Goal: Check status: Check status

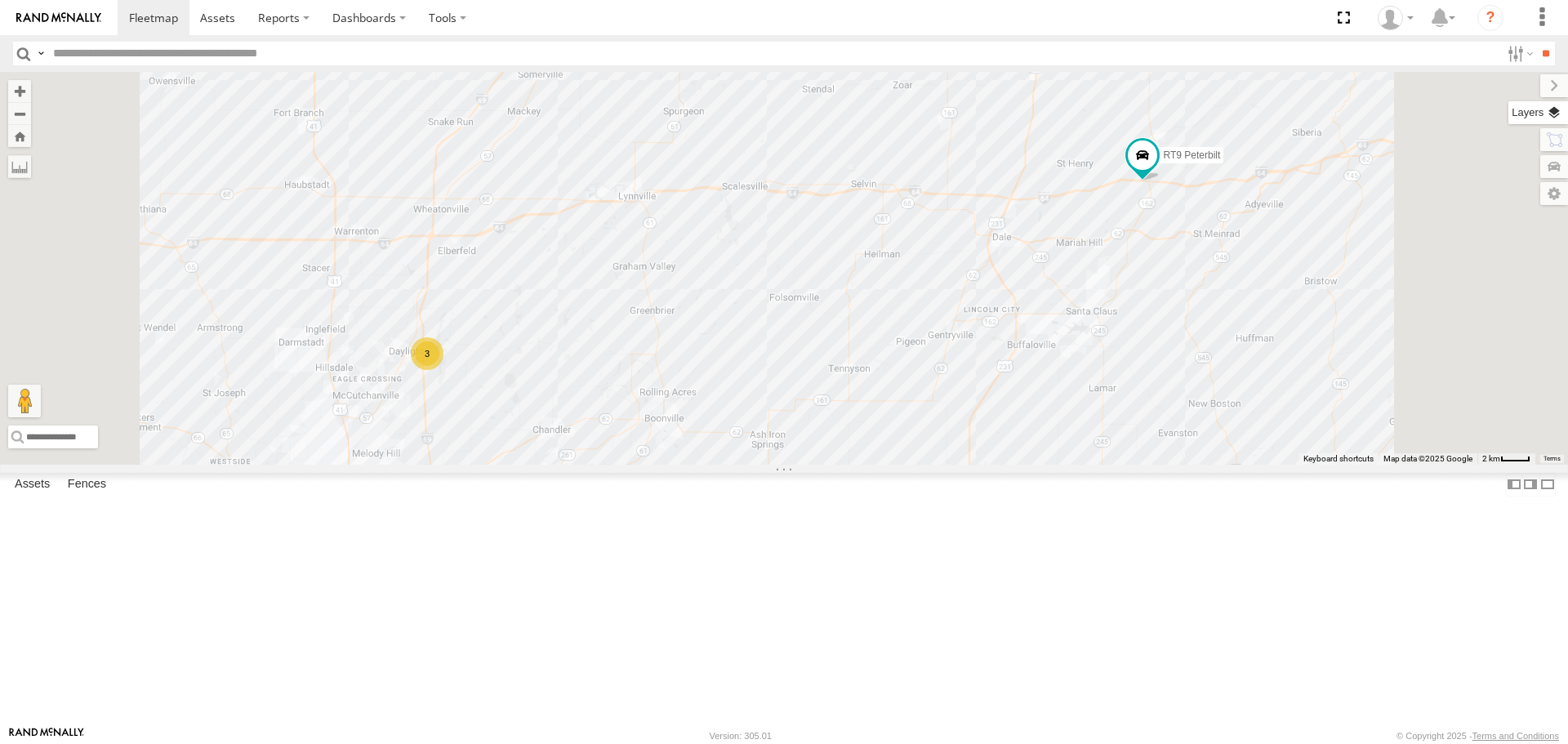
click at [1552, 110] on label at bounding box center [1539, 113] width 60 height 23
click at [0, 0] on span "Basemaps" at bounding box center [0, 0] width 0 height 0
click at [0, 0] on span "Satellite + Roadmap" at bounding box center [0, 0] width 0 height 0
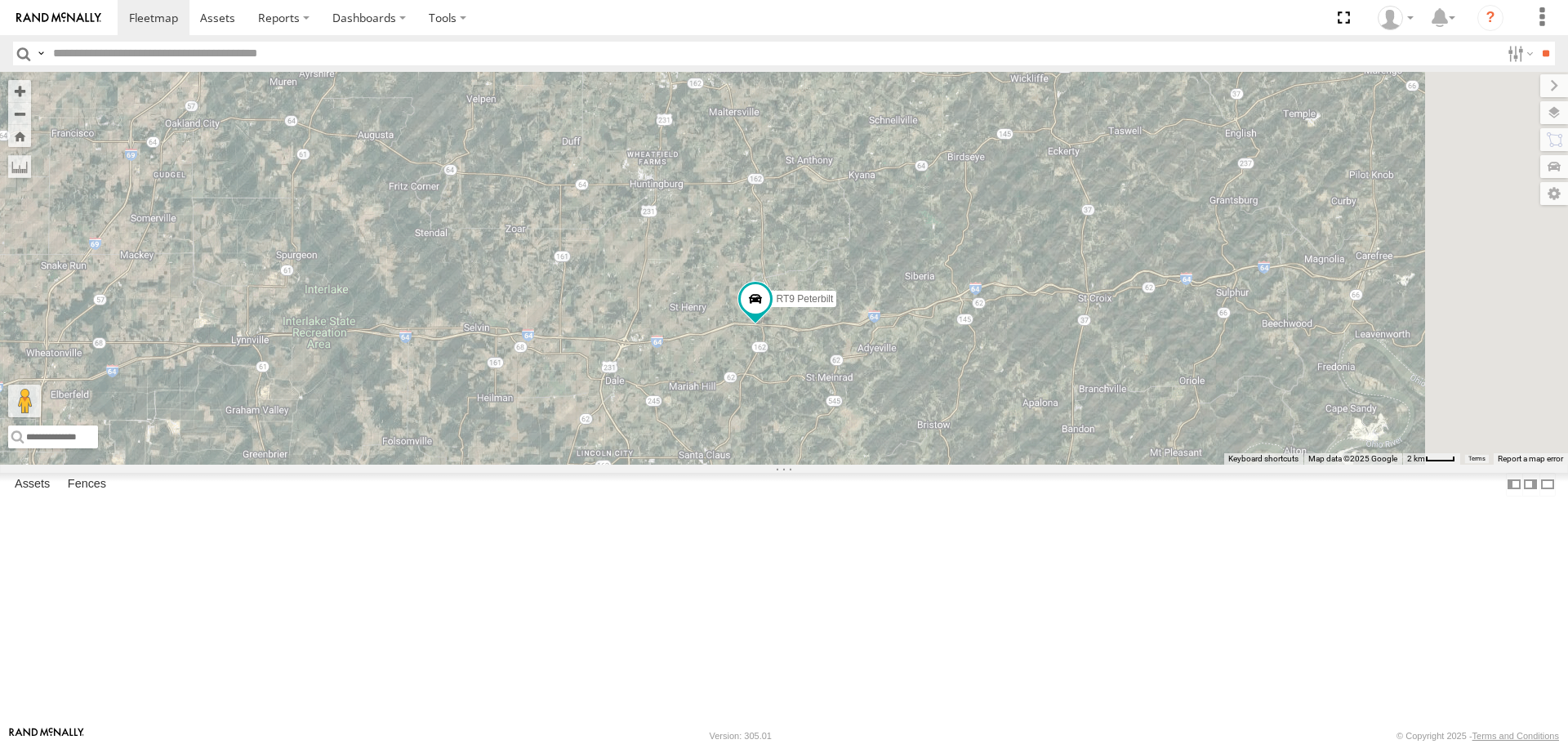
drag, startPoint x: 1218, startPoint y: 385, endPoint x: 829, endPoint y: 530, distance: 415.1
click at [829, 464] on div "3 RT9 Peterbilt" at bounding box center [784, 268] width 1568 height 392
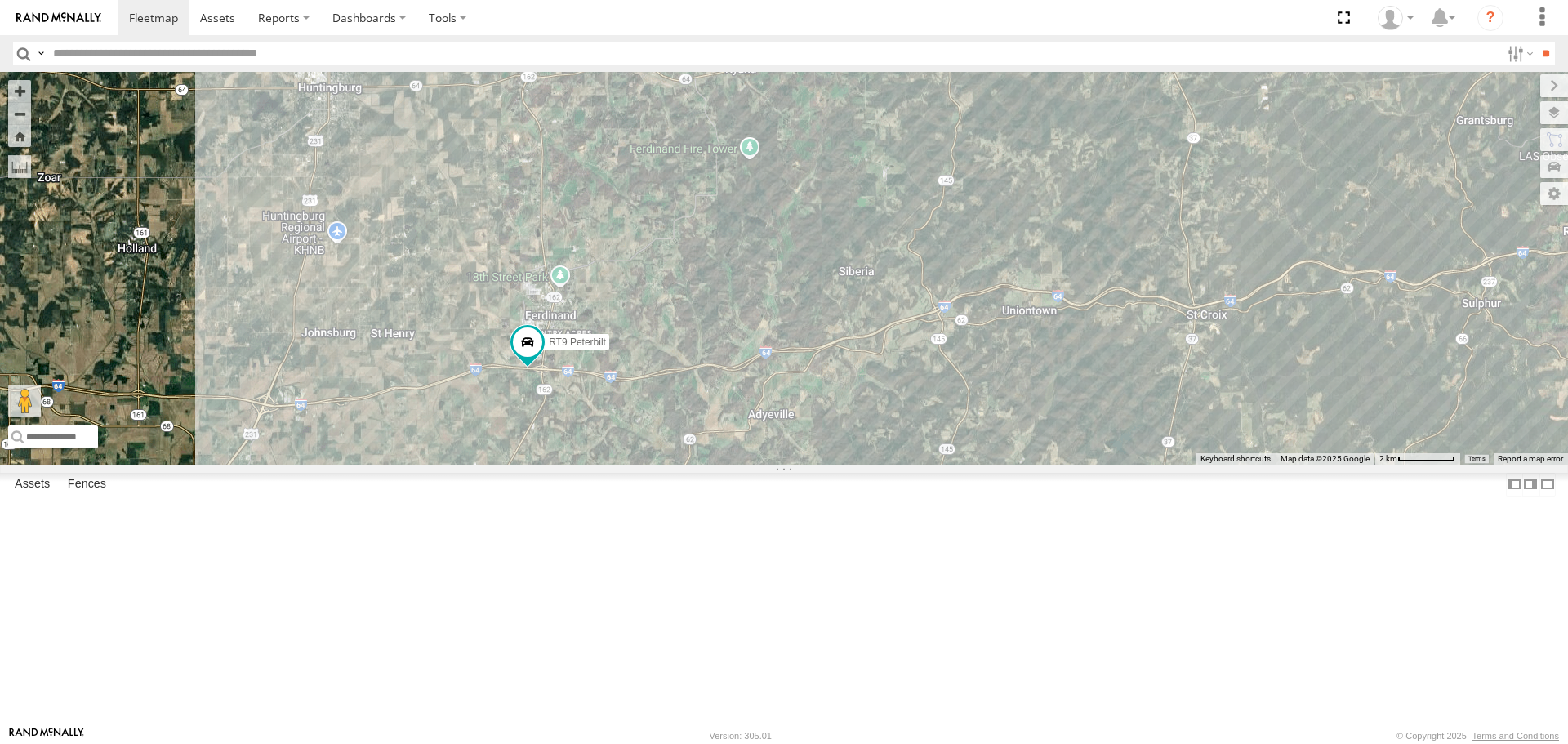
drag, startPoint x: 1124, startPoint y: 415, endPoint x: 901, endPoint y: 483, distance: 233.1
click at [901, 464] on div "RT9 Peterbilt" at bounding box center [784, 268] width 1568 height 392
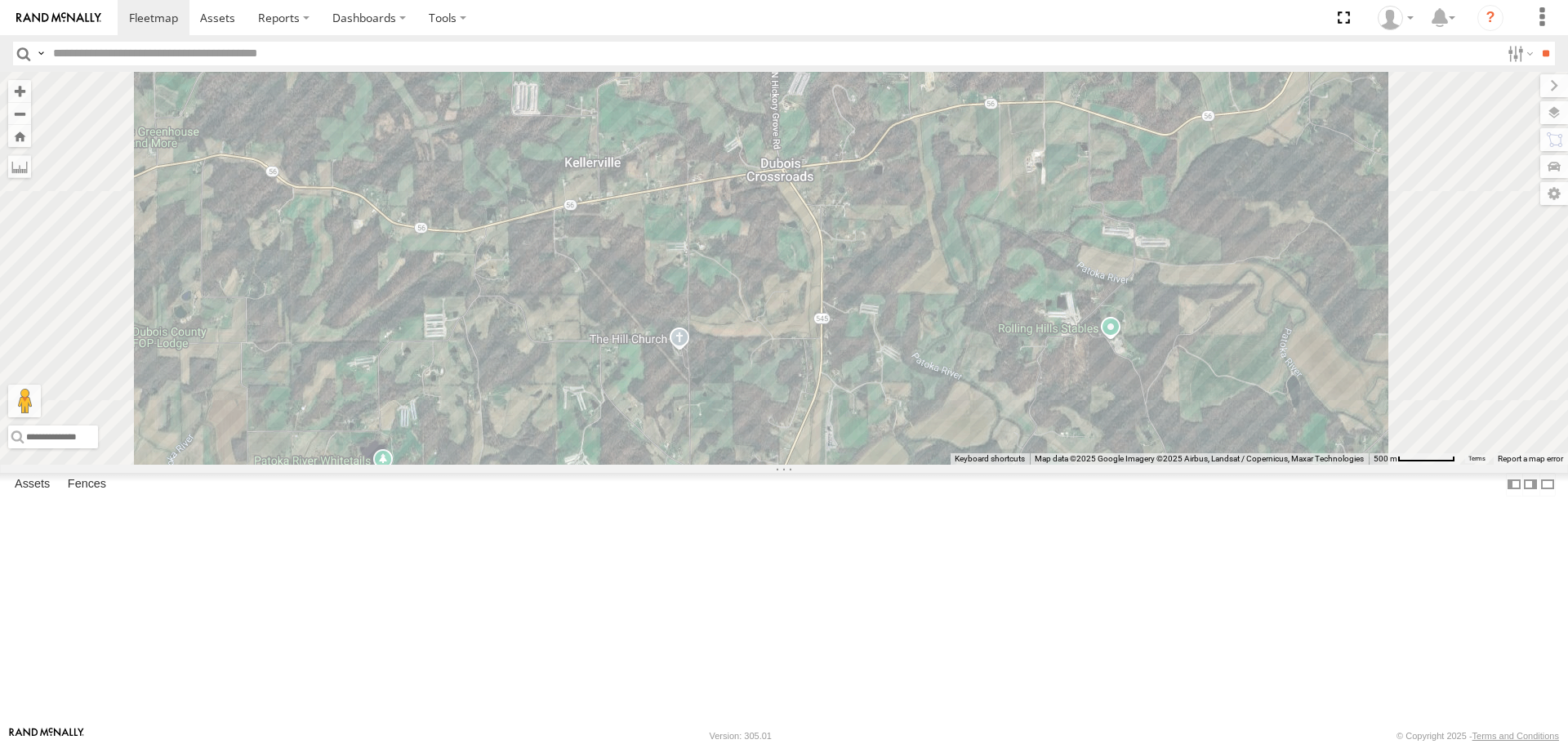
drag, startPoint x: 1002, startPoint y: 225, endPoint x: 973, endPoint y: 341, distance: 119.6
click at [976, 351] on div "RT9 Peterbilt" at bounding box center [784, 268] width 1568 height 392
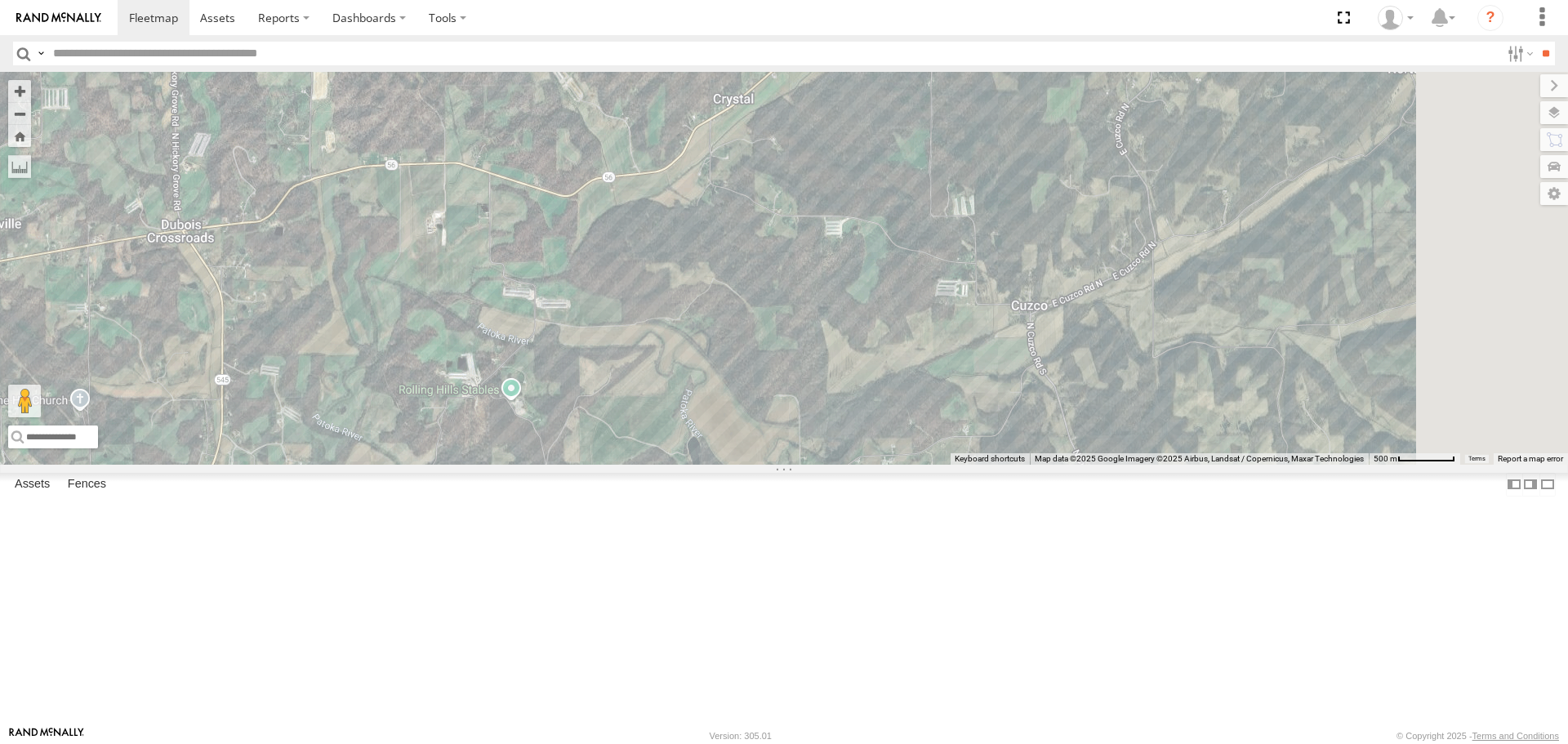
drag, startPoint x: 1067, startPoint y: 287, endPoint x: 548, endPoint y: 348, distance: 522.6
click at [548, 348] on div "RT9 Peterbilt" at bounding box center [784, 268] width 1568 height 392
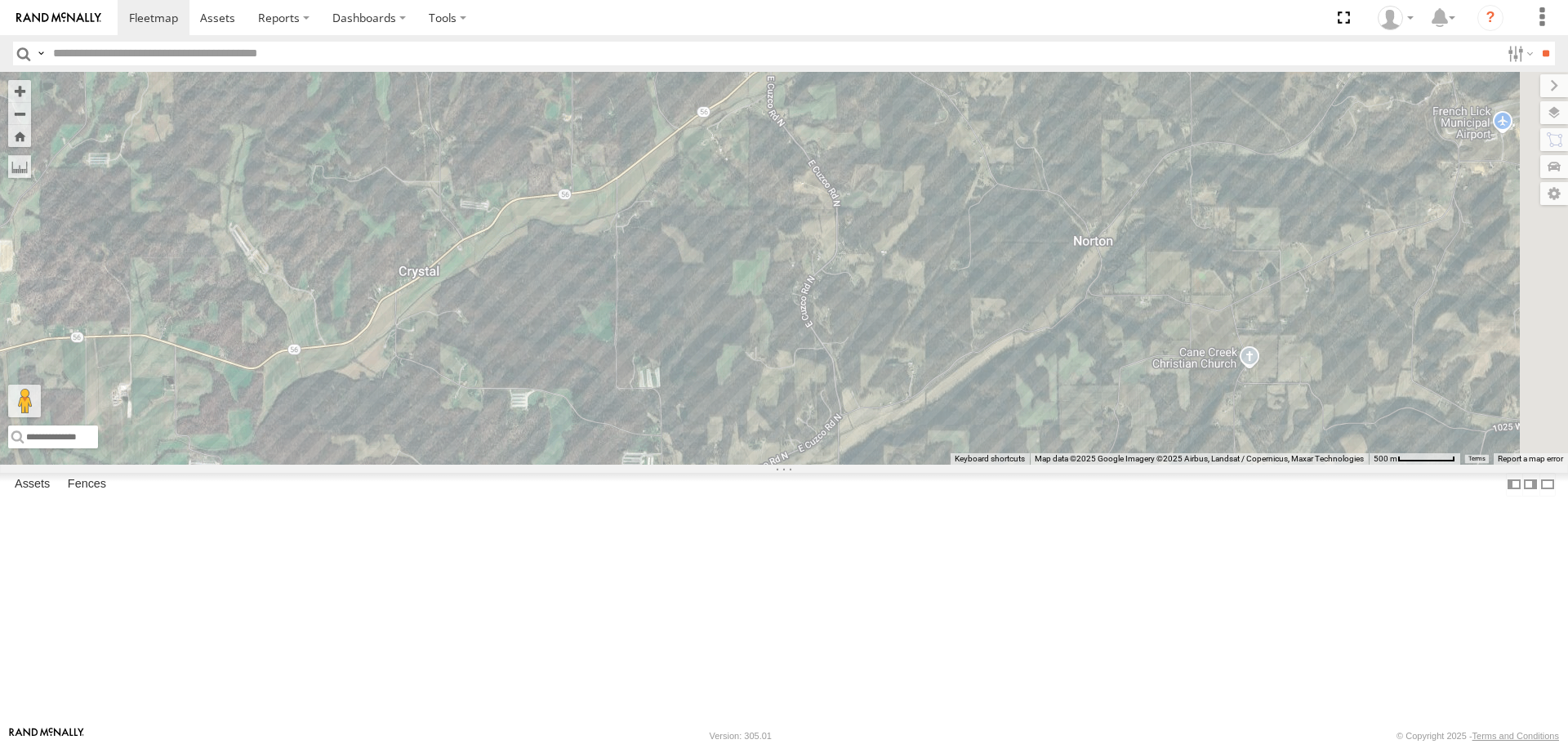
drag, startPoint x: 1171, startPoint y: 213, endPoint x: 856, endPoint y: 376, distance: 354.7
click at [856, 376] on div "RT9 Peterbilt" at bounding box center [784, 268] width 1568 height 392
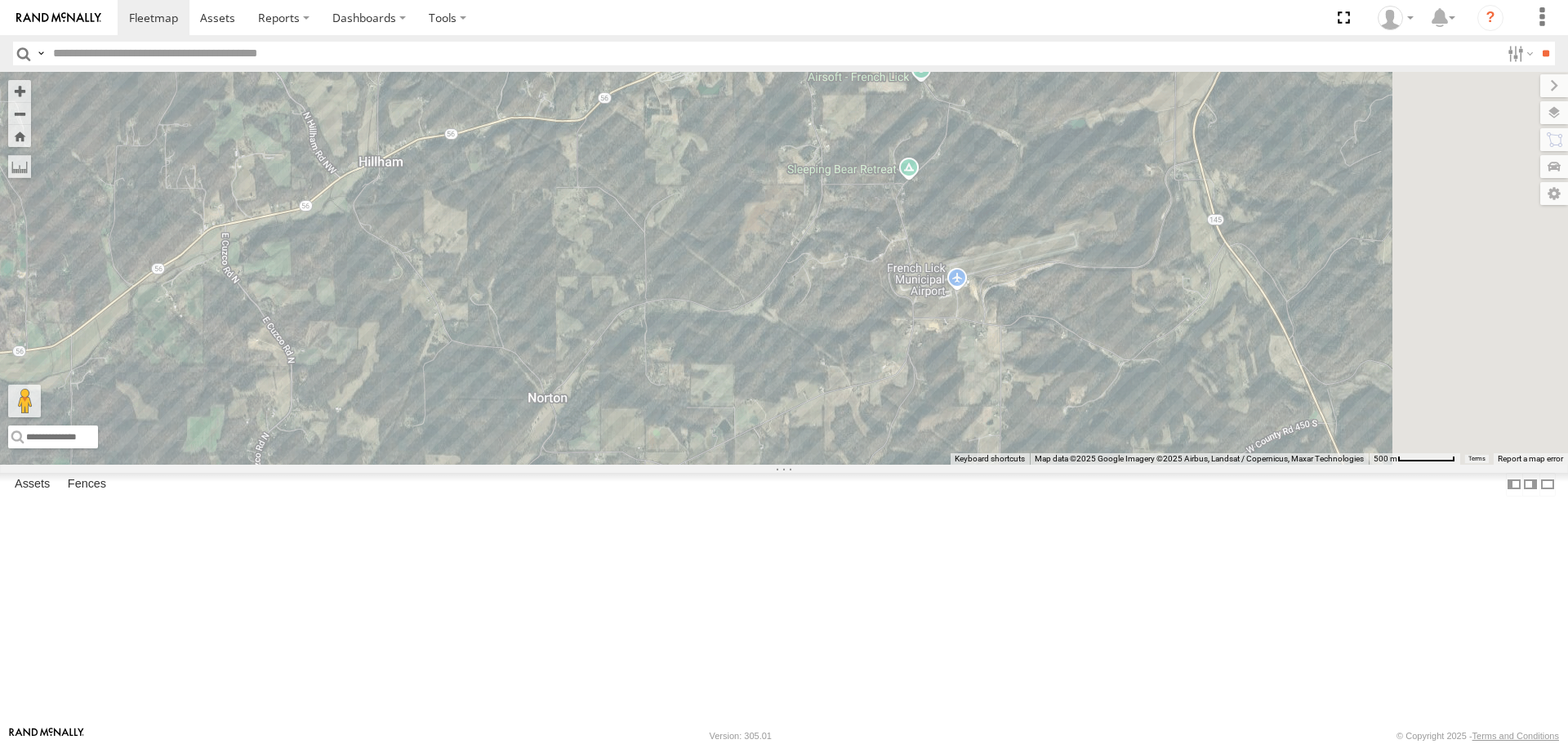
drag, startPoint x: 1198, startPoint y: 186, endPoint x: 652, endPoint y: 346, distance: 569.0
click at [652, 346] on div "RT9 Peterbilt" at bounding box center [784, 268] width 1568 height 392
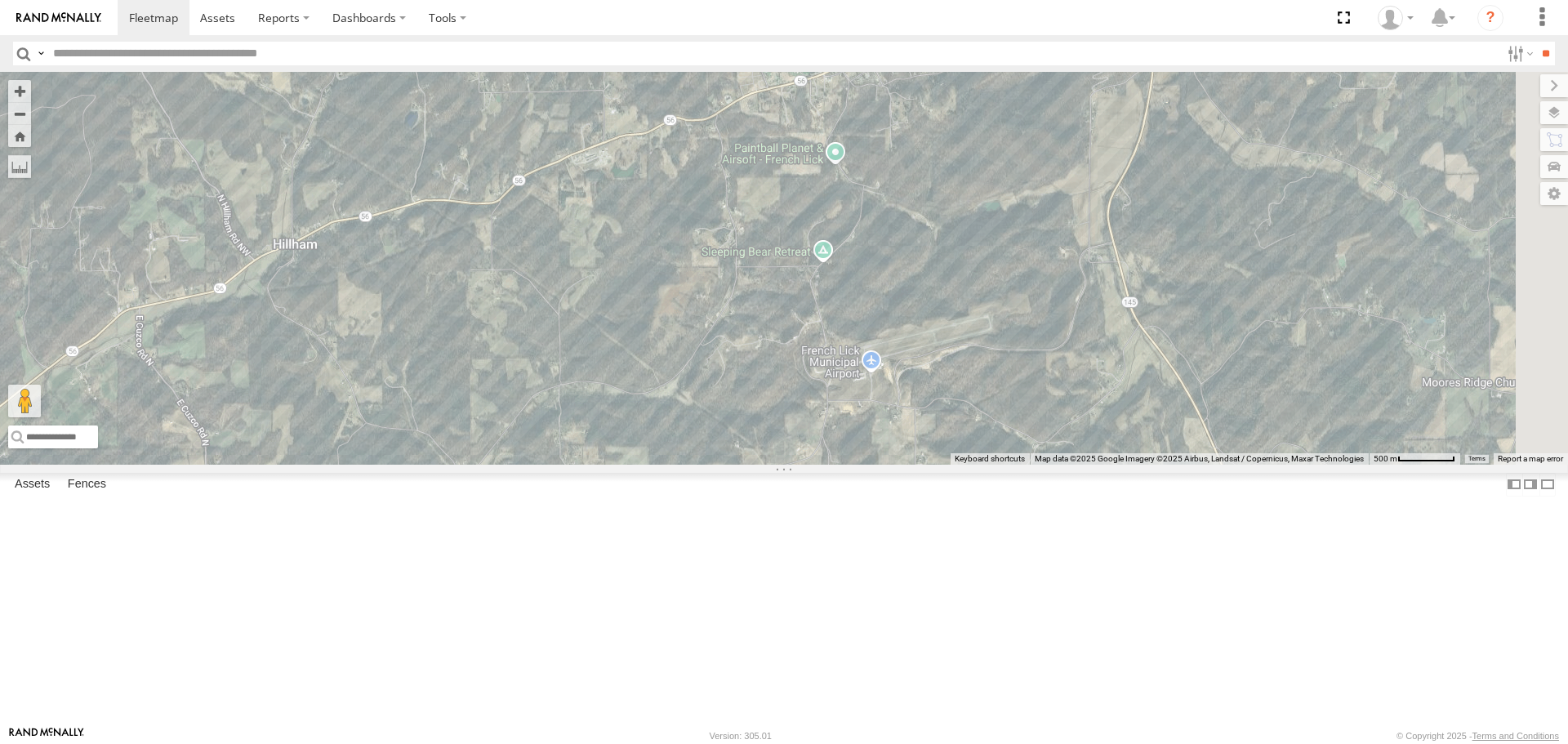
drag, startPoint x: 1008, startPoint y: 246, endPoint x: 920, endPoint y: 332, distance: 123.0
click at [920, 332] on div "RT9 Peterbilt" at bounding box center [784, 268] width 1568 height 392
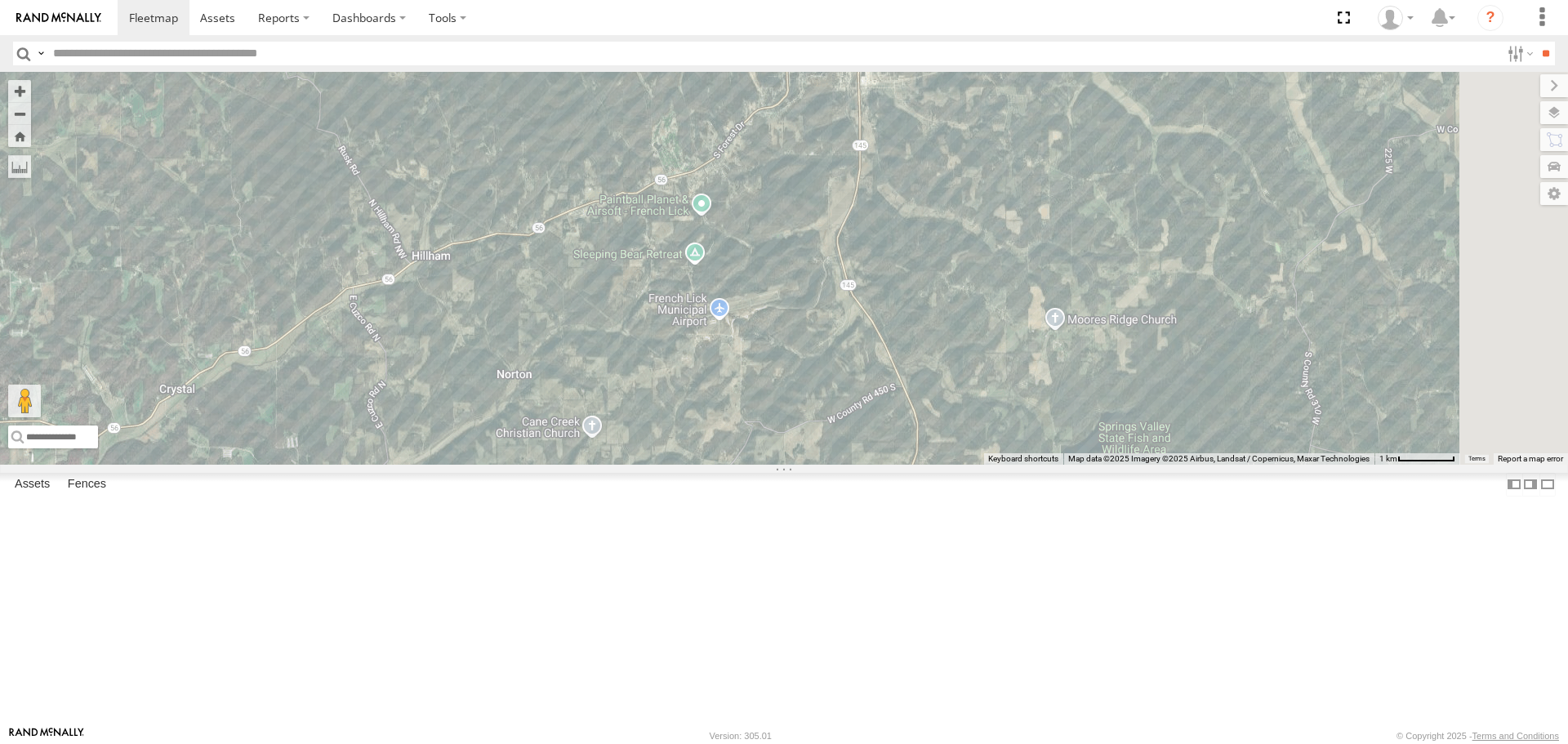
drag, startPoint x: 784, startPoint y: 299, endPoint x: 779, endPoint y: 350, distance: 51.2
click at [779, 350] on div "RT9 Peterbilt" at bounding box center [784, 268] width 1568 height 392
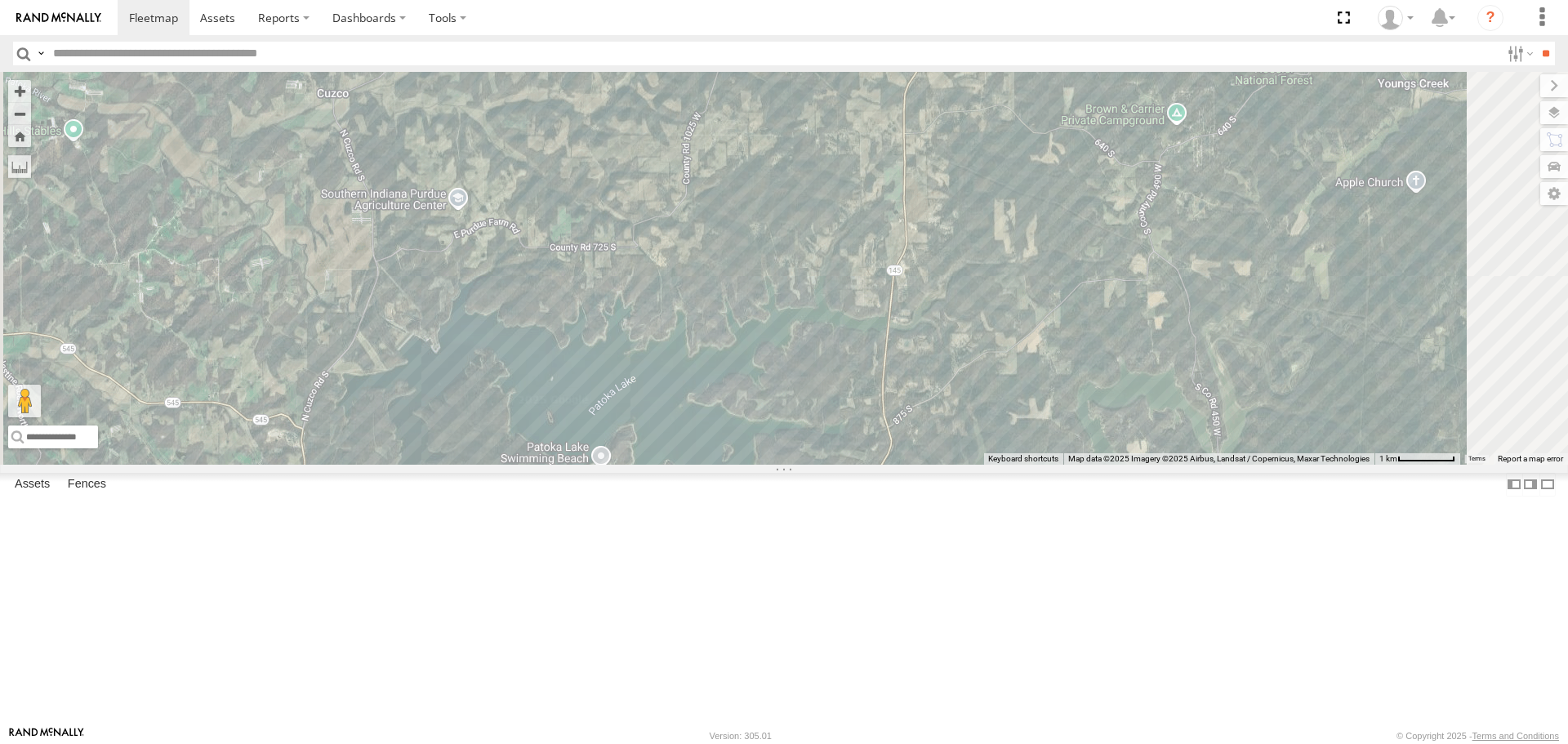
drag, startPoint x: 907, startPoint y: 585, endPoint x: 916, endPoint y: 182, distance: 403.1
click at [916, 182] on div "RT9 Peterbilt" at bounding box center [784, 268] width 1568 height 392
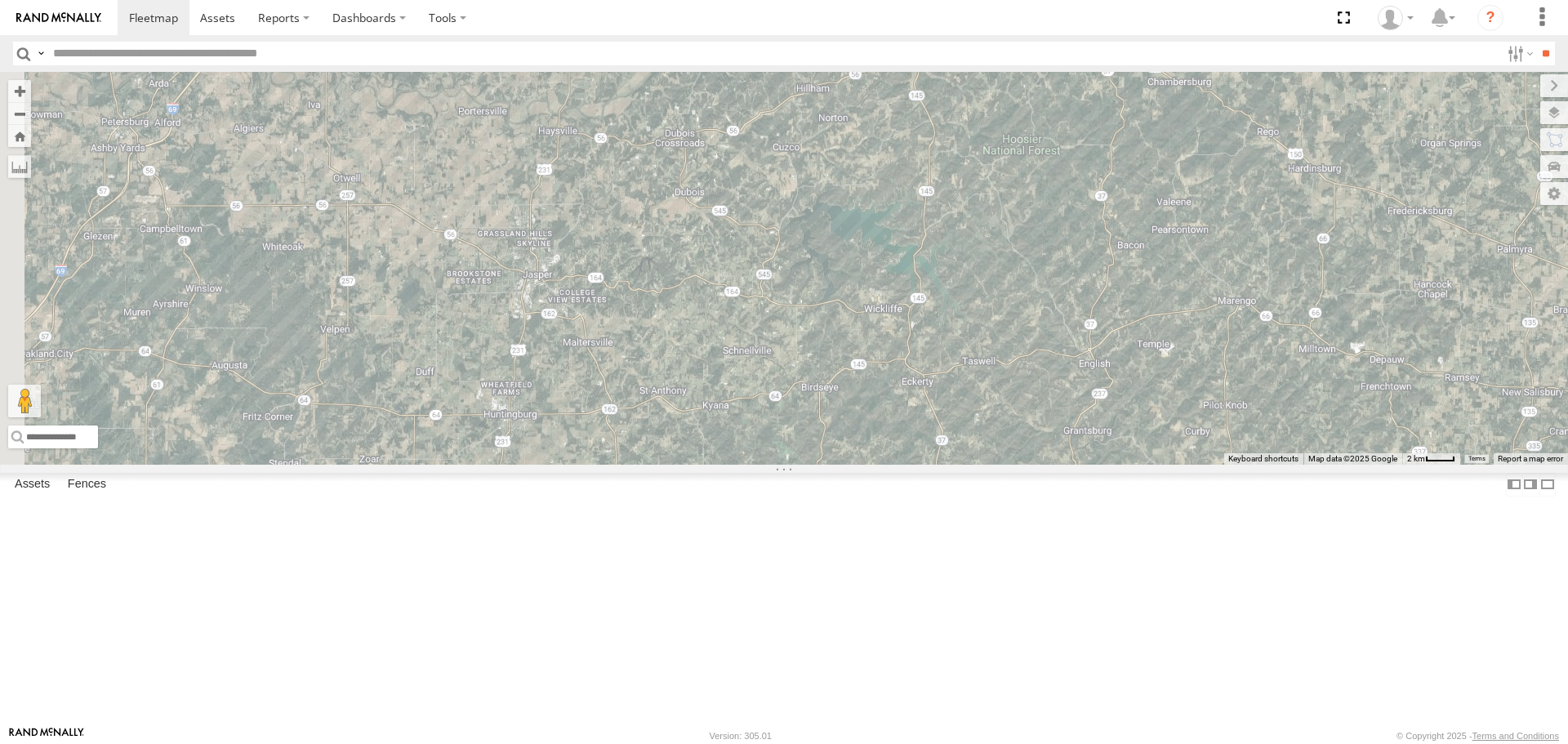
drag, startPoint x: 848, startPoint y: 220, endPoint x: 1020, endPoint y: 309, distance: 193.7
click at [1020, 309] on div "RT9 Peterbilt" at bounding box center [784, 268] width 1568 height 392
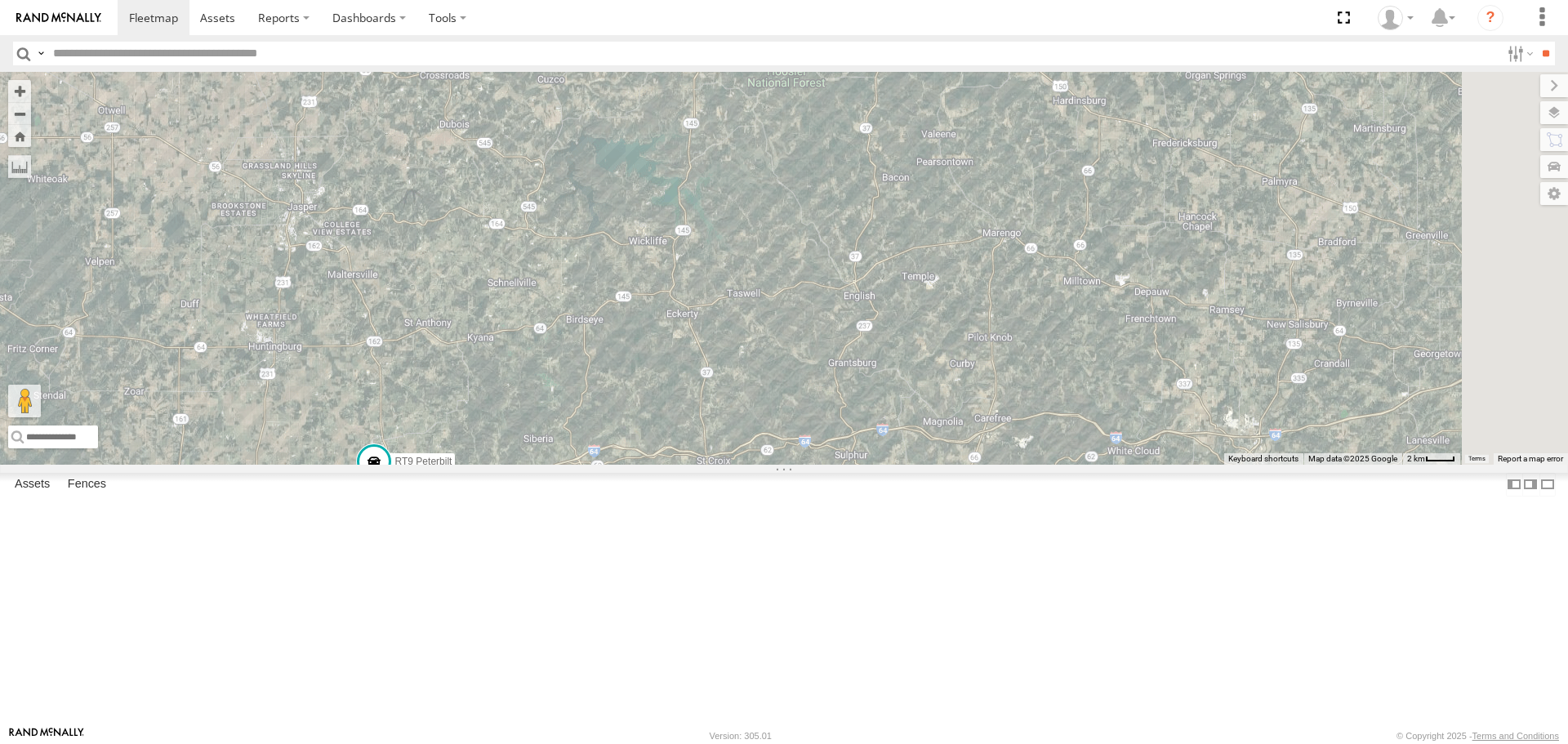
drag, startPoint x: 1234, startPoint y: 288, endPoint x: 995, endPoint y: 225, distance: 247.2
click at [995, 225] on div "RT9 Peterbilt" at bounding box center [784, 268] width 1568 height 392
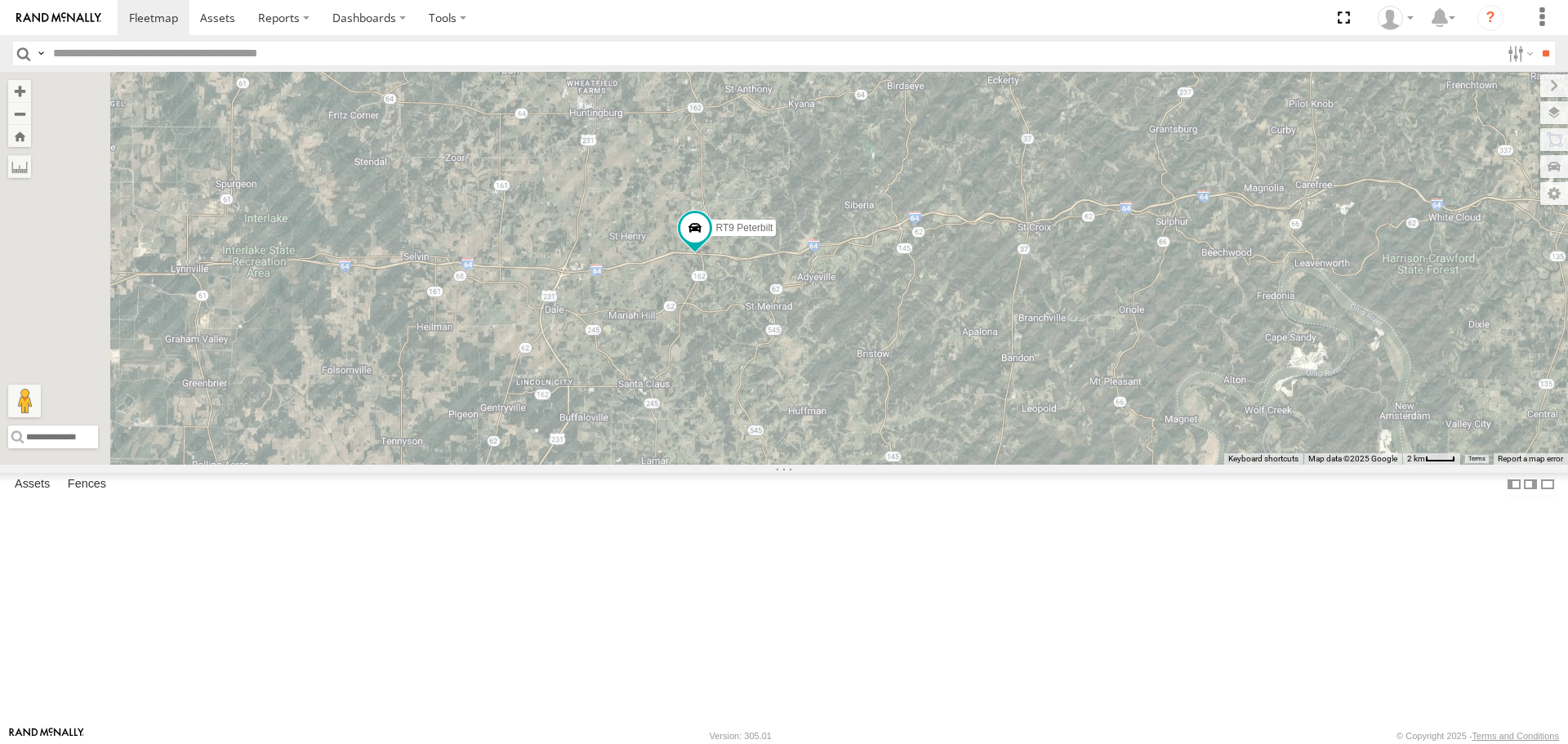
drag, startPoint x: 1169, startPoint y: 562, endPoint x: 1497, endPoint y: 326, distance: 404.1
click at [1496, 327] on div "← Move left → Move right ↑ Move up ↓ Move down + Zoom in - Zoom out Home Jump l…" at bounding box center [784, 268] width 1568 height 392
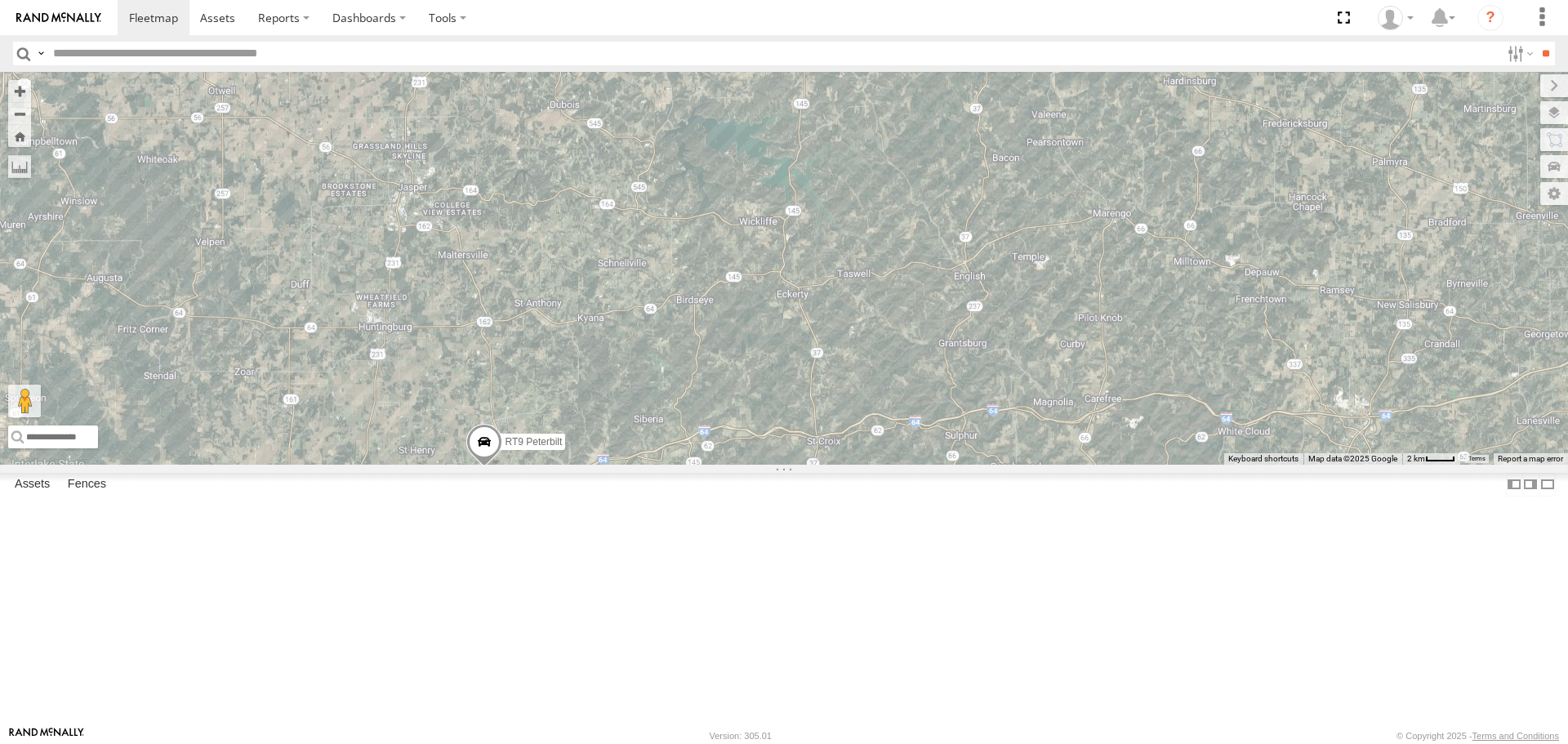
drag, startPoint x: 1111, startPoint y: 387, endPoint x: 452, endPoint y: 677, distance: 720.0
click at [452, 464] on div "RT9 Peterbilt 3" at bounding box center [784, 268] width 1568 height 392
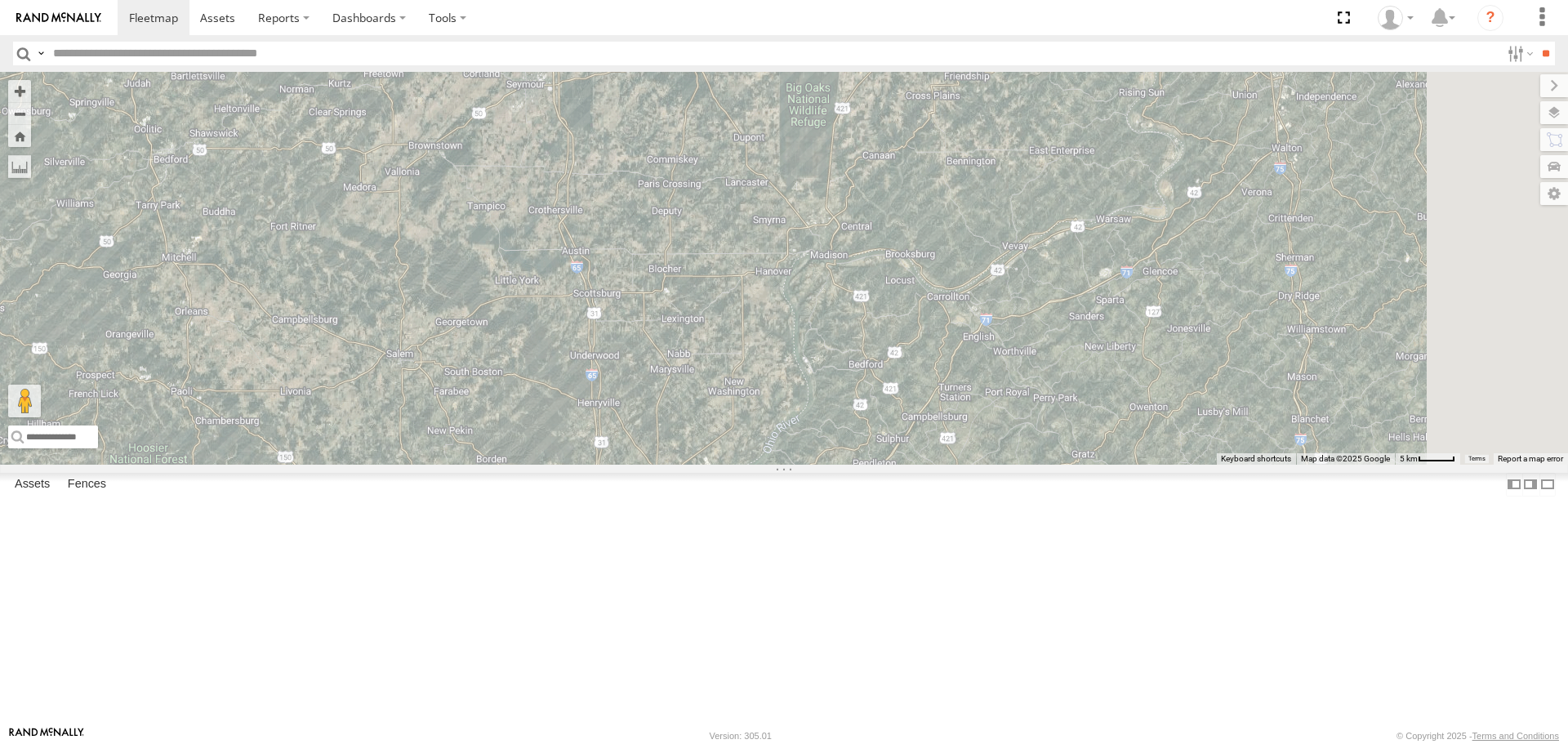
drag, startPoint x: 1126, startPoint y: 444, endPoint x: 626, endPoint y: 647, distance: 539.6
click at [626, 464] on div "RT9 Peterbilt" at bounding box center [784, 268] width 1568 height 392
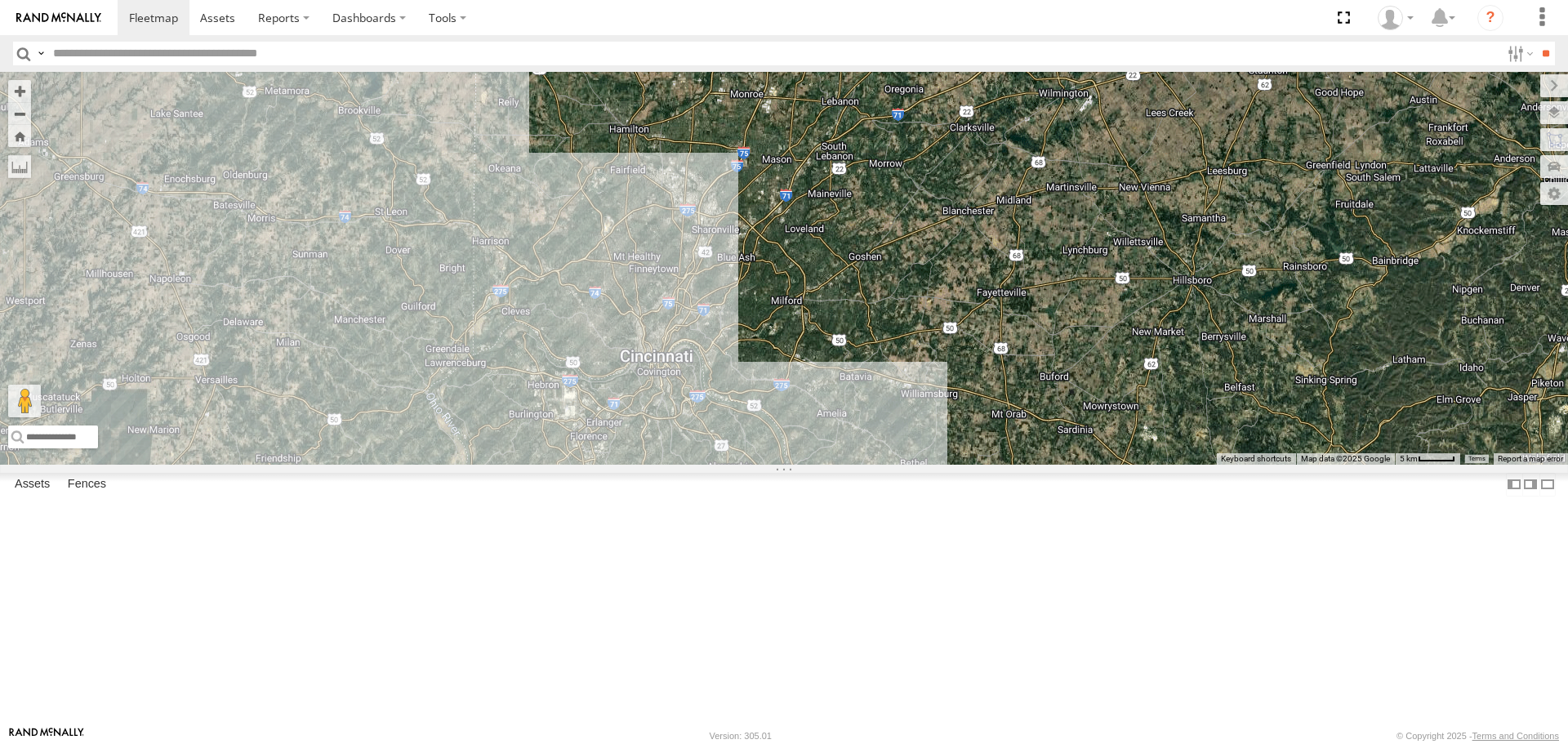
drag, startPoint x: 1174, startPoint y: 364, endPoint x: 484, endPoint y: 748, distance: 789.7
click at [484, 743] on html at bounding box center [784, 372] width 1568 height 744
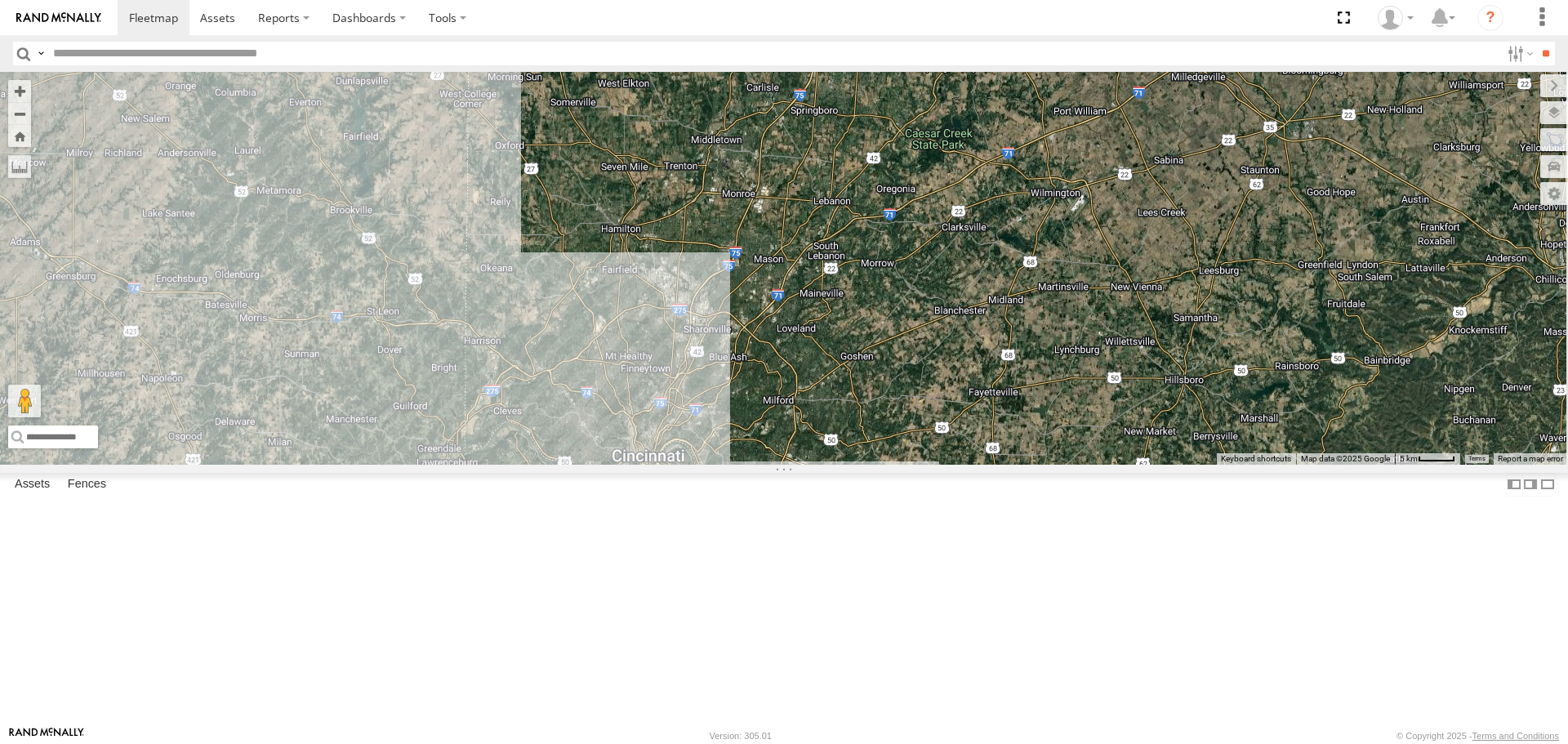
drag, startPoint x: 933, startPoint y: 267, endPoint x: 925, endPoint y: 371, distance: 104.3
click at [925, 371] on div "RT9 Peterbilt" at bounding box center [784, 268] width 1568 height 392
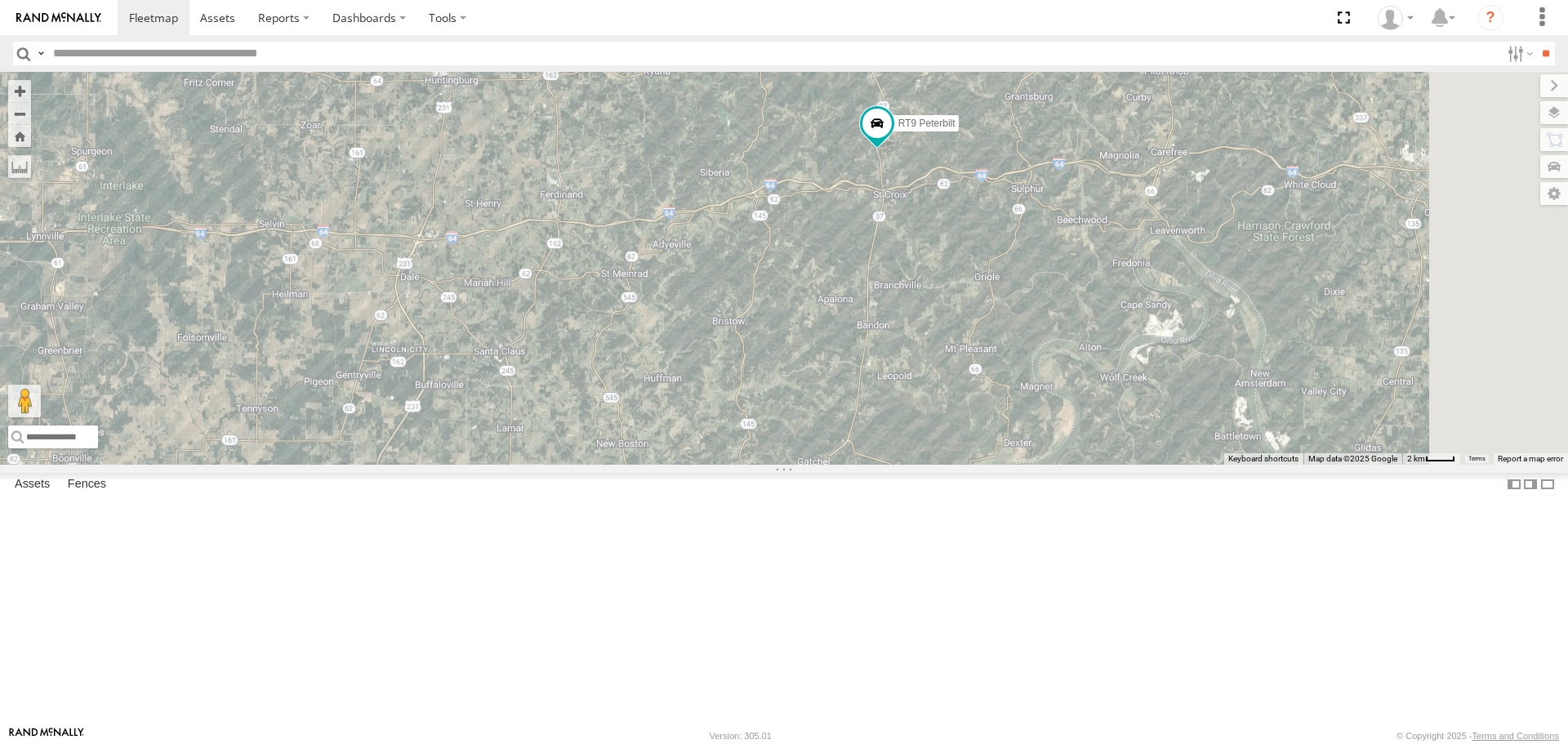
drag, startPoint x: 1075, startPoint y: 370, endPoint x: 643, endPoint y: 374, distance: 432.0
click at [643, 374] on div "3 RT9 Peterbilt" at bounding box center [784, 268] width 1568 height 392
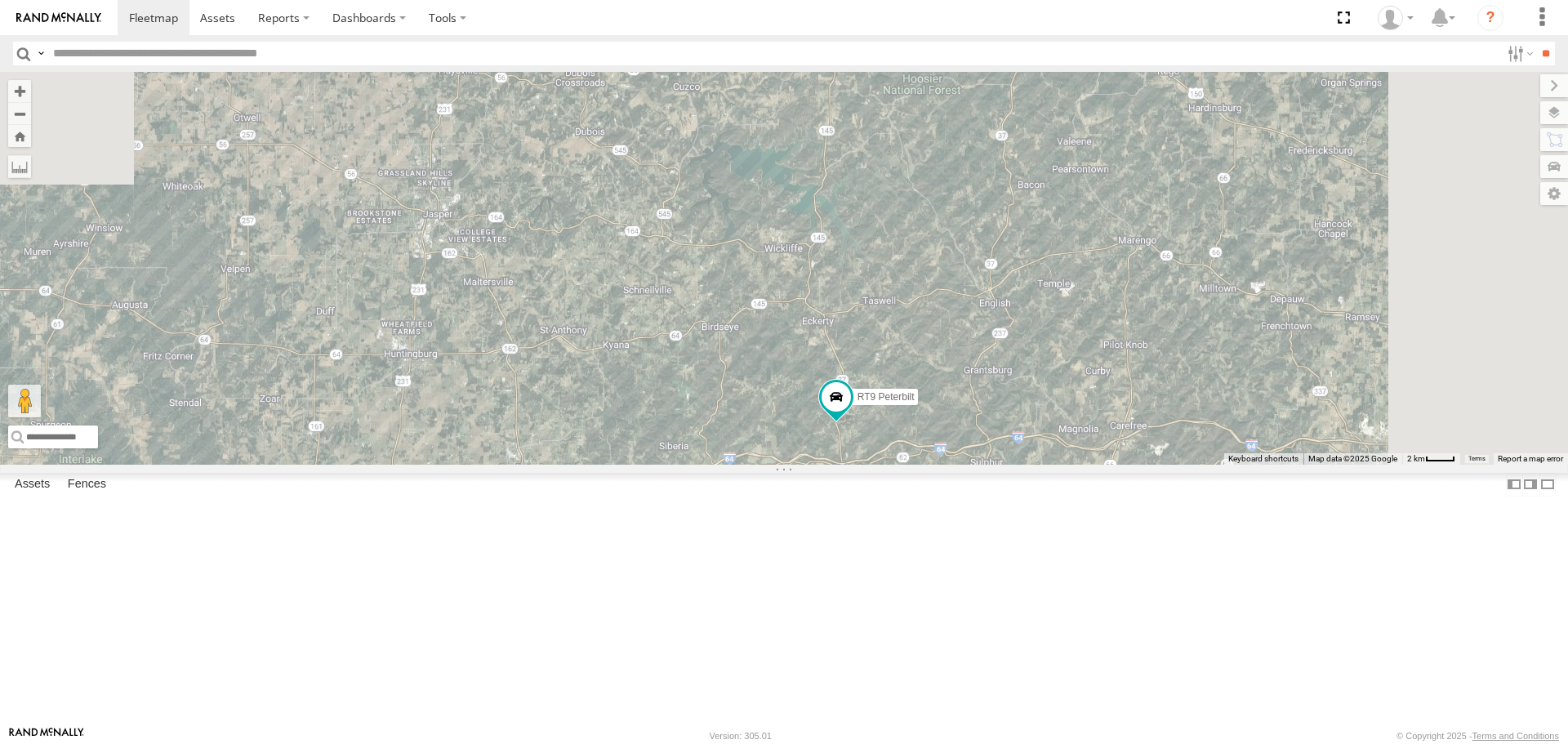
drag, startPoint x: 1010, startPoint y: 349, endPoint x: 969, endPoint y: 624, distance: 278.0
click at [969, 464] on div "3 RT9 Peterbilt" at bounding box center [784, 268] width 1568 height 392
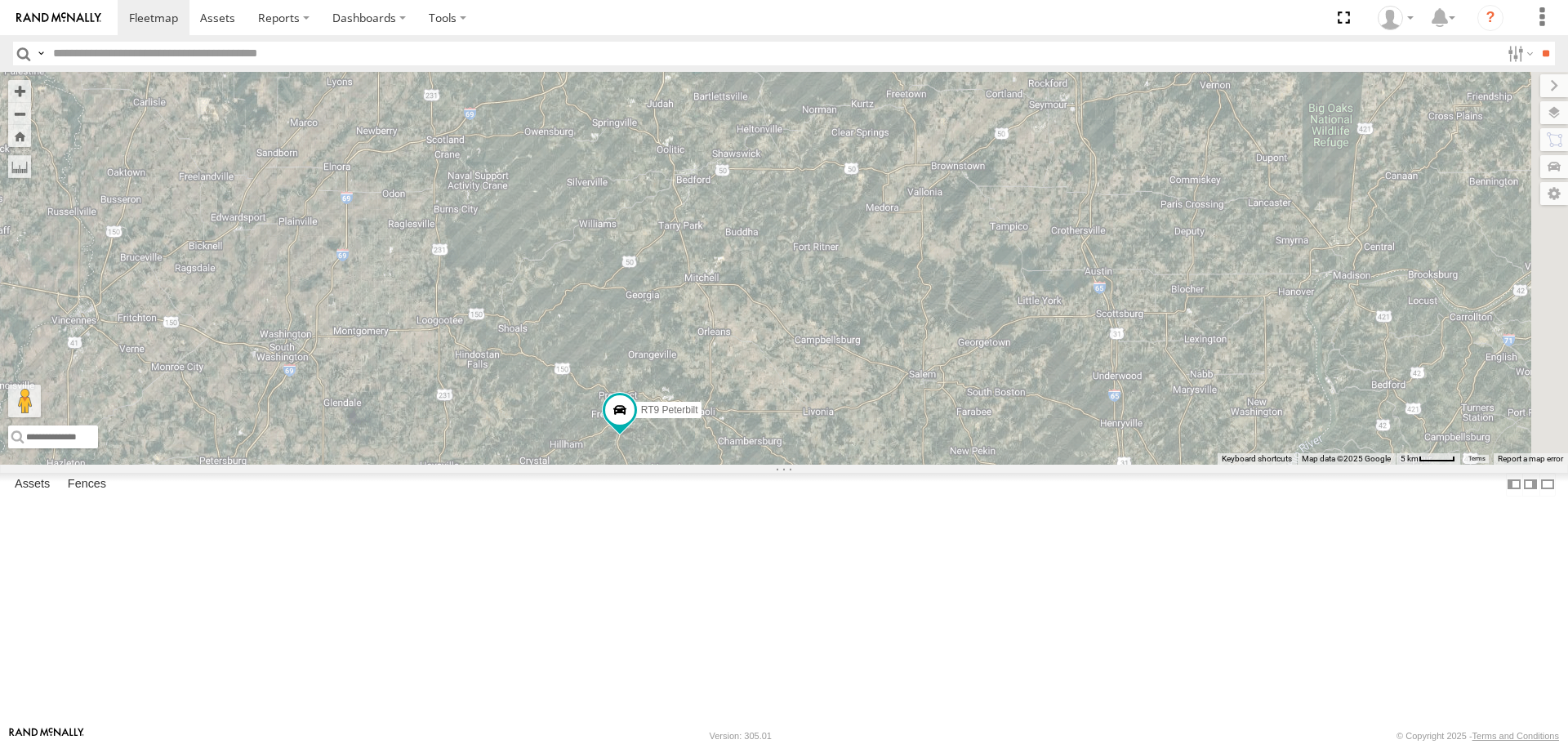
drag, startPoint x: 1168, startPoint y: 410, endPoint x: 744, endPoint y: 744, distance: 539.8
click at [744, 743] on html at bounding box center [784, 372] width 1568 height 744
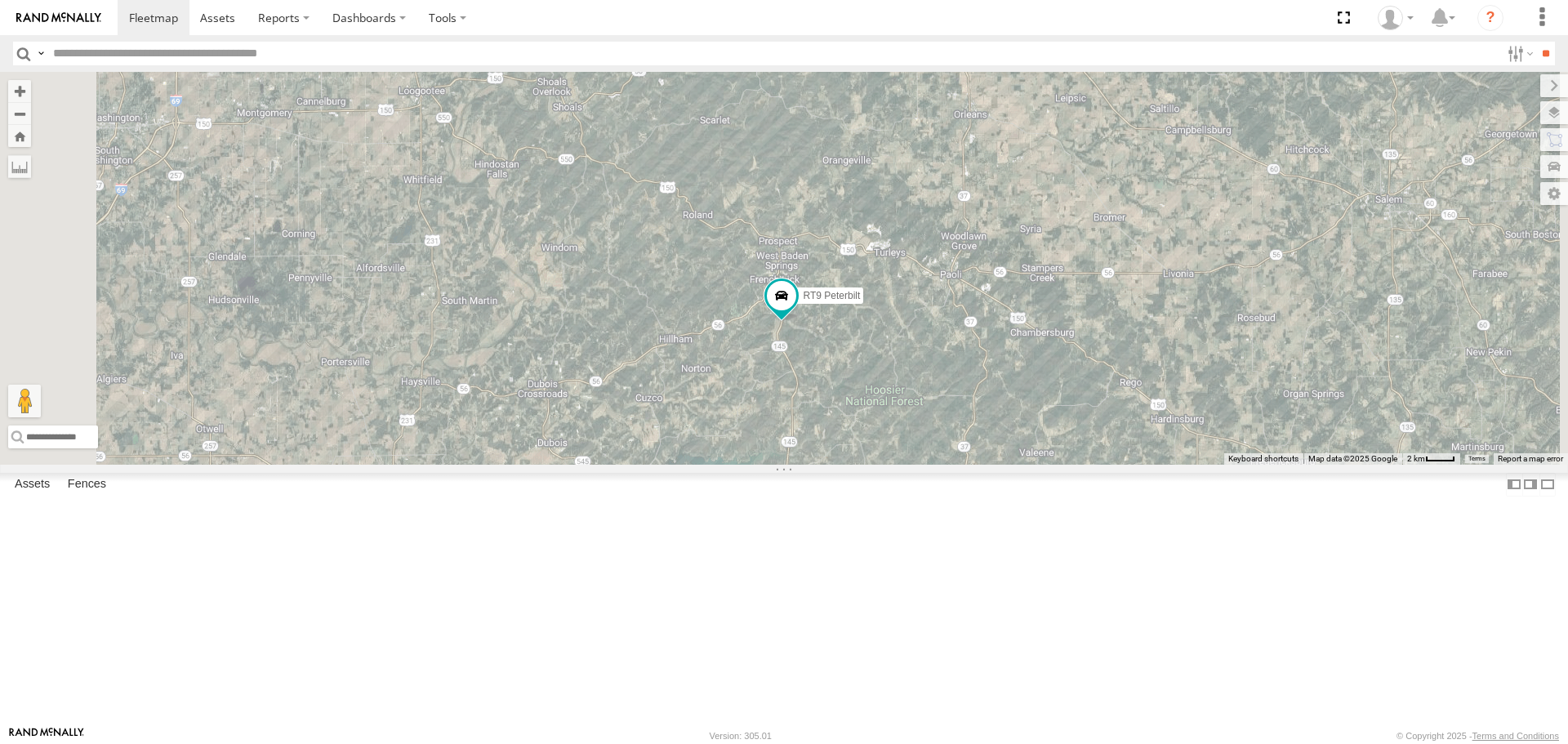
drag, startPoint x: 813, startPoint y: 637, endPoint x: 870, endPoint y: 458, distance: 187.9
click at [870, 458] on div "RT9 Peterbilt" at bounding box center [784, 268] width 1568 height 392
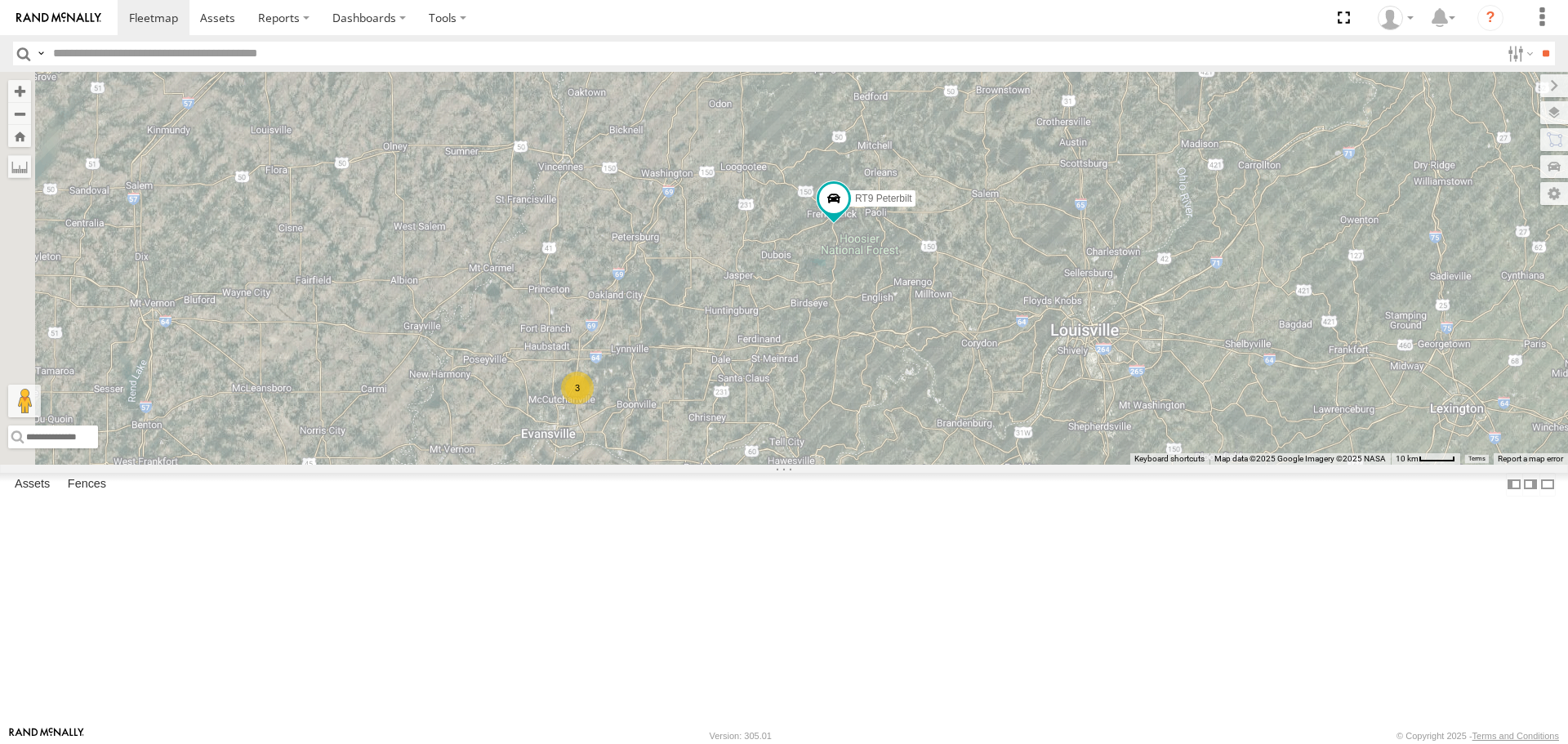
drag, startPoint x: 865, startPoint y: 485, endPoint x: 1005, endPoint y: 383, distance: 173.2
click at [1005, 383] on div "RT9 Peterbilt 3" at bounding box center [784, 268] width 1568 height 392
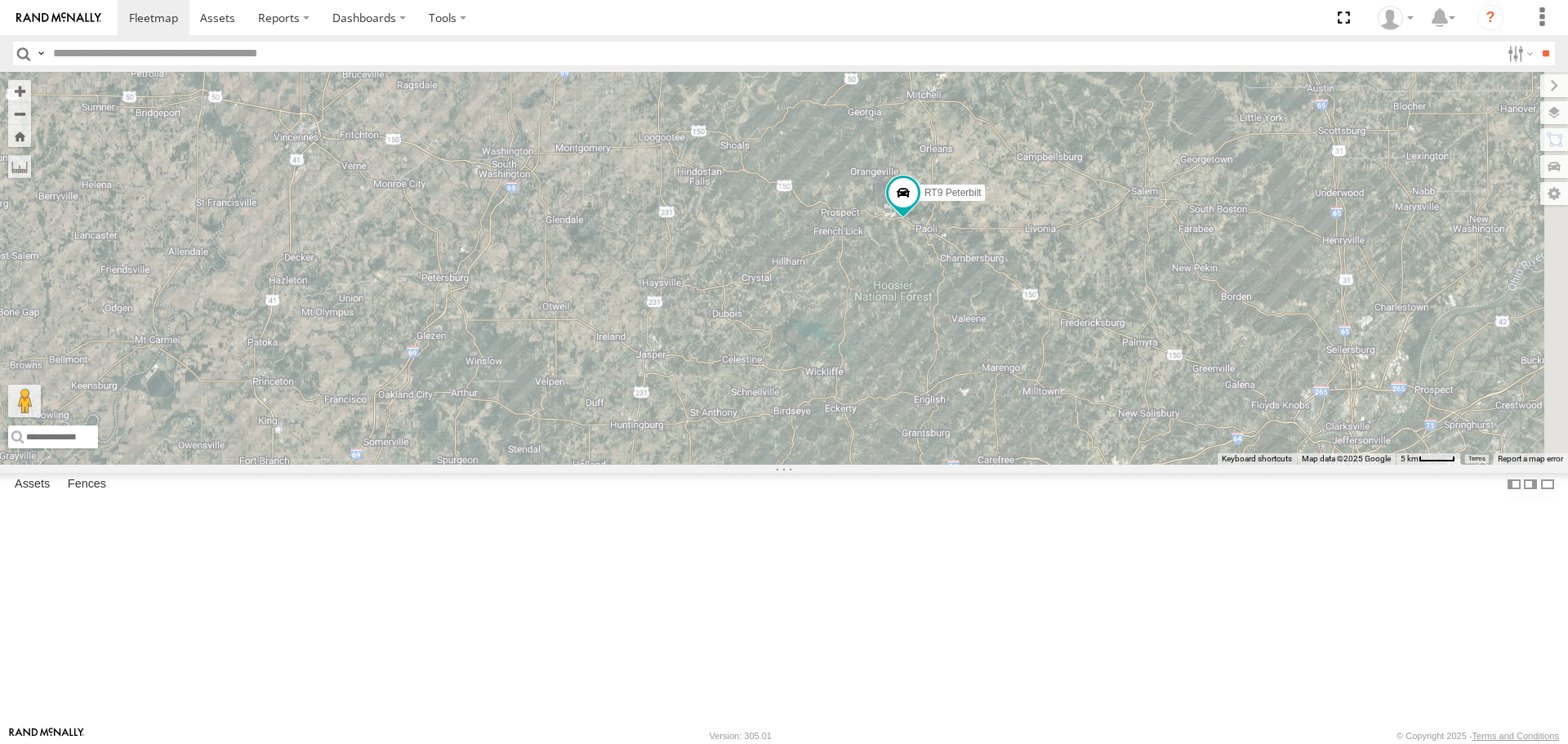
drag, startPoint x: 1268, startPoint y: 291, endPoint x: 1079, endPoint y: 420, distance: 228.8
click at [1079, 420] on div "3 RT9 Peterbilt" at bounding box center [784, 268] width 1568 height 392
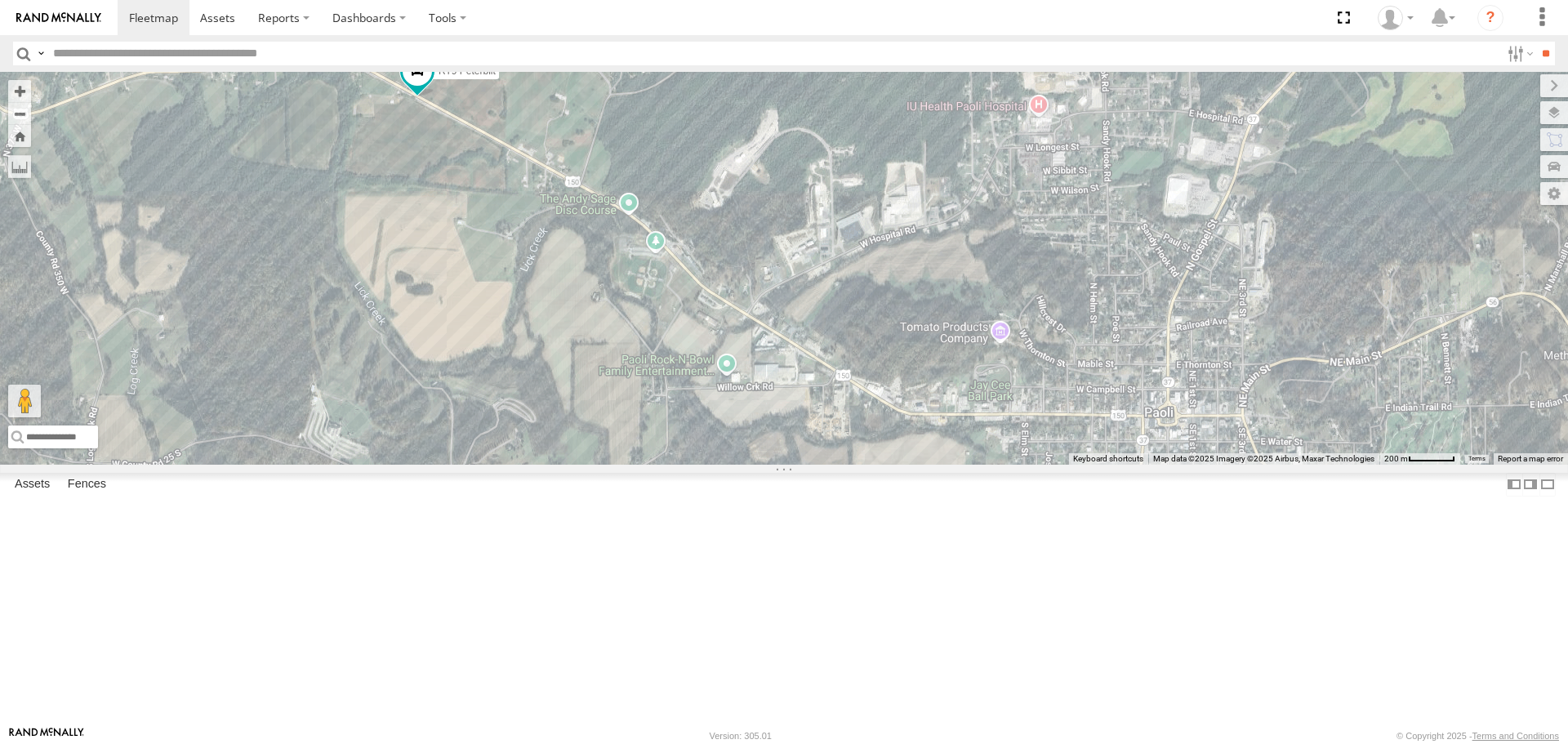
drag, startPoint x: 1077, startPoint y: 283, endPoint x: 826, endPoint y: 384, distance: 270.6
click at [826, 384] on div "RT9 Peterbilt" at bounding box center [784, 268] width 1568 height 392
